Goal: Task Accomplishment & Management: Complete application form

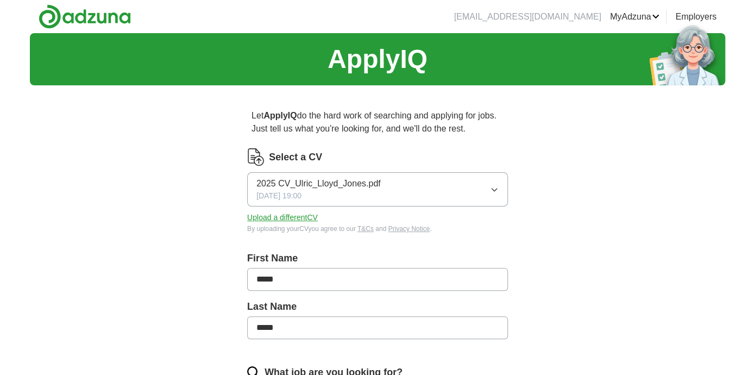
click at [491, 187] on icon "button" at bounding box center [494, 189] width 9 height 9
click at [303, 221] on button "Upload a different CV" at bounding box center [282, 217] width 71 height 11
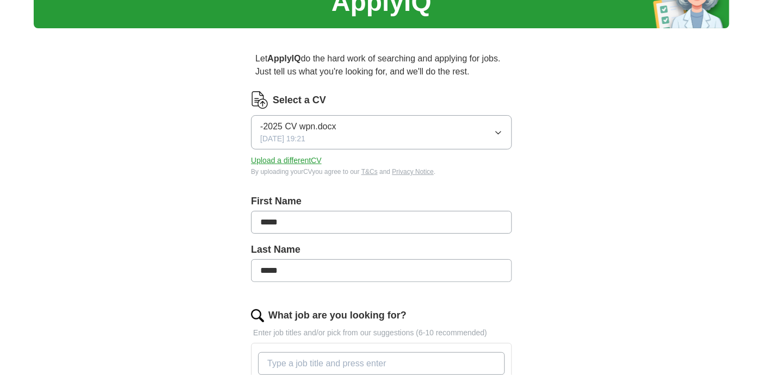
scroll to position [217, 0]
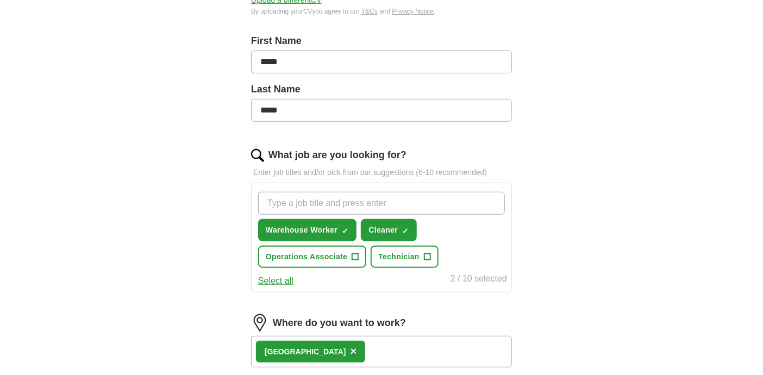
click at [290, 204] on input "What job are you looking for?" at bounding box center [381, 203] width 247 height 23
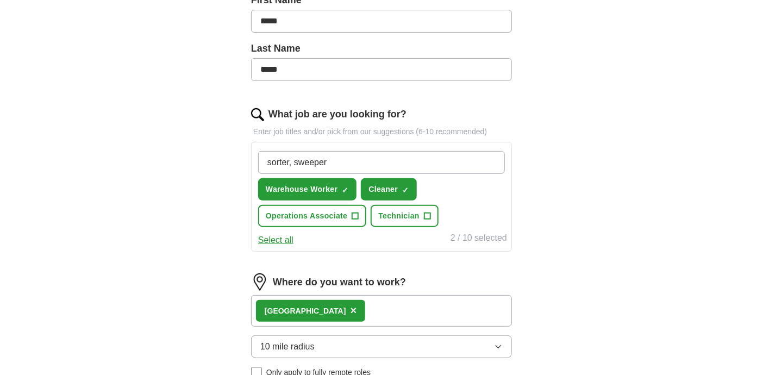
scroll to position [272, 0]
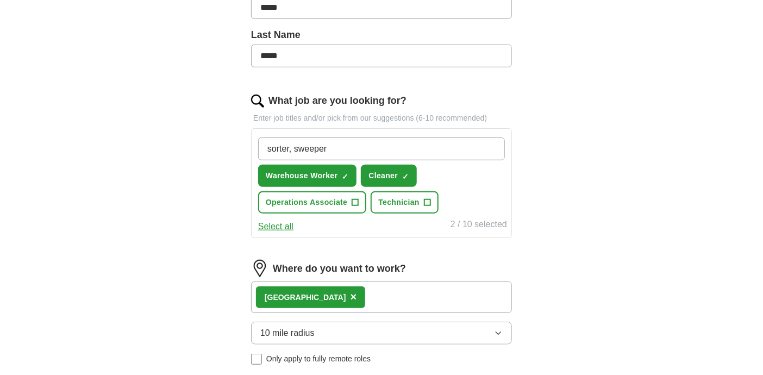
click at [267, 225] on button "Select all" at bounding box center [275, 226] width 35 height 13
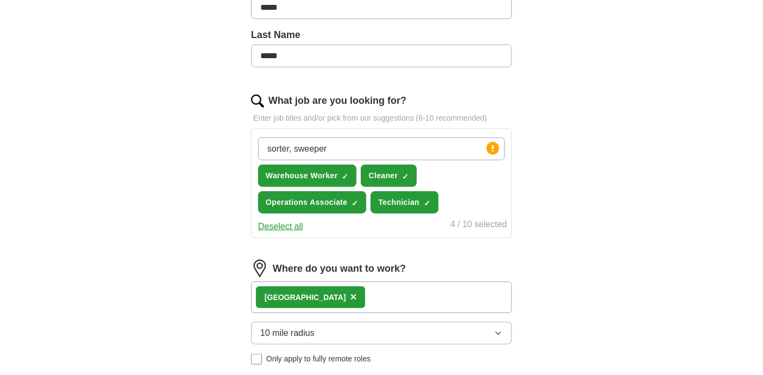
drag, startPoint x: 288, startPoint y: 148, endPoint x: 225, endPoint y: 146, distance: 62.5
click at [229, 147] on div "Let ApplyIQ do the hard work of searching and applying for jobs. Just tell us w…" at bounding box center [382, 151] width 348 height 659
type input "sweeper"
click at [304, 146] on input "sweeper" at bounding box center [381, 148] width 247 height 23
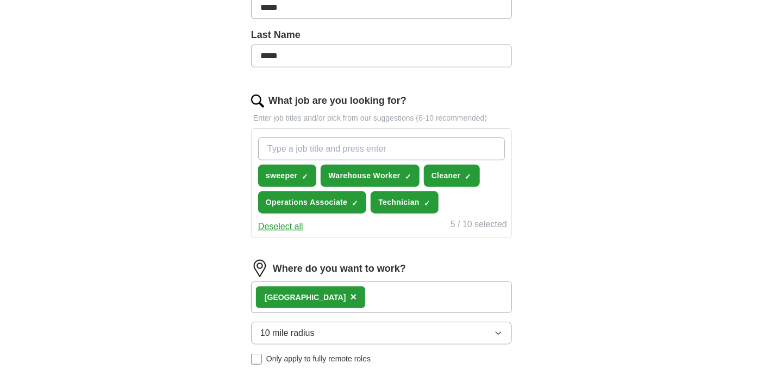
click at [317, 149] on input "What job are you looking for?" at bounding box center [381, 148] width 247 height 23
click at [275, 147] on input "soerter" at bounding box center [381, 148] width 247 height 23
type input "sorter"
click at [355, 147] on input "sorter" at bounding box center [381, 148] width 247 height 23
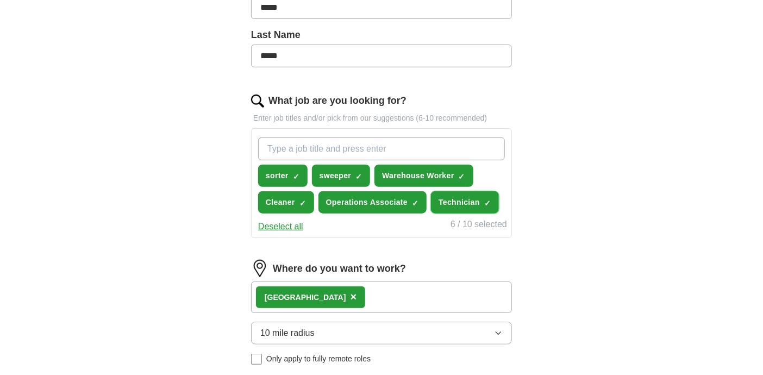
click at [0, 0] on span "×" at bounding box center [0, 0] width 0 height 0
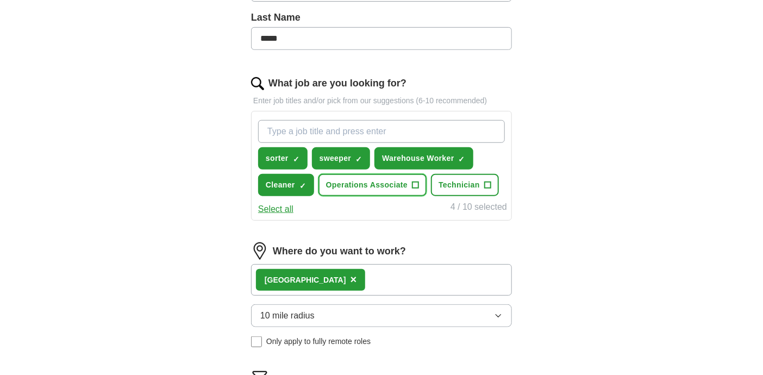
scroll to position [163, 0]
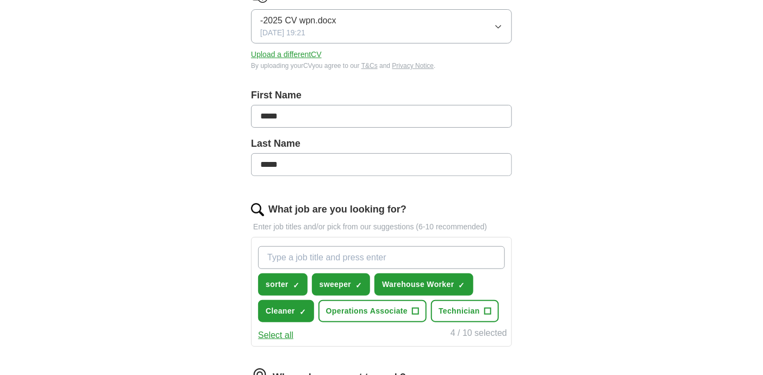
click at [294, 257] on input "What job are you looking for?" at bounding box center [381, 257] width 247 height 23
type input "remote"
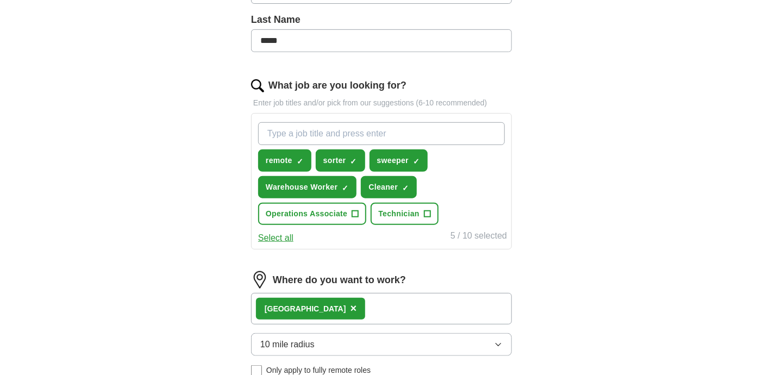
scroll to position [326, 0]
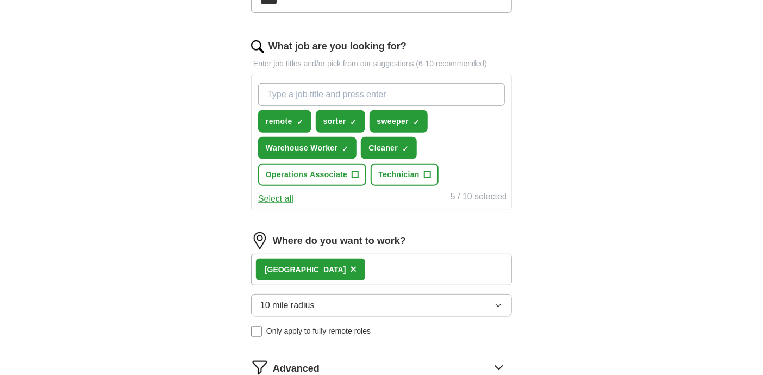
click at [300, 95] on input "What job are you looking for?" at bounding box center [381, 94] width 247 height 23
type input "home"
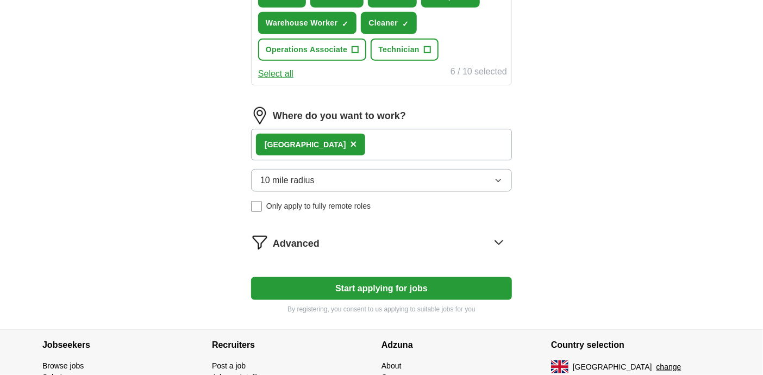
scroll to position [522, 0]
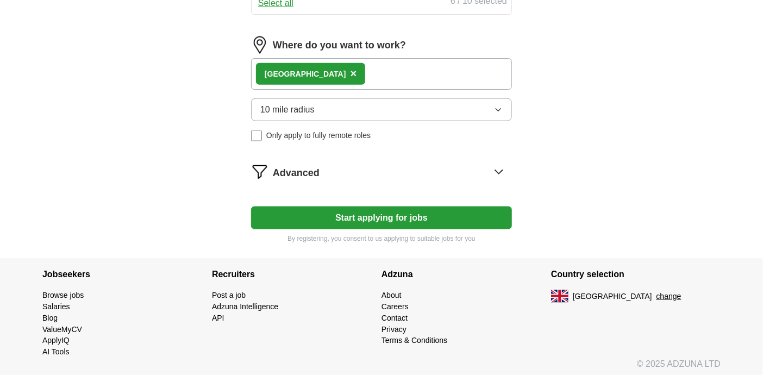
click at [276, 211] on button "Start applying for jobs" at bounding box center [381, 217] width 261 height 23
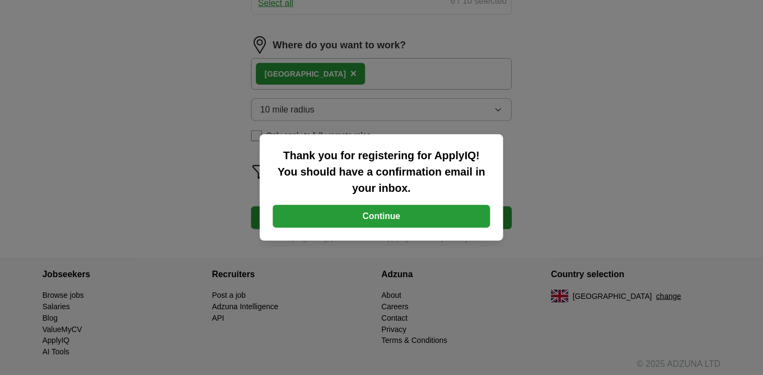
click at [312, 220] on button "Continue" at bounding box center [381, 216] width 217 height 23
